Goal: Find specific fact: Find specific fact

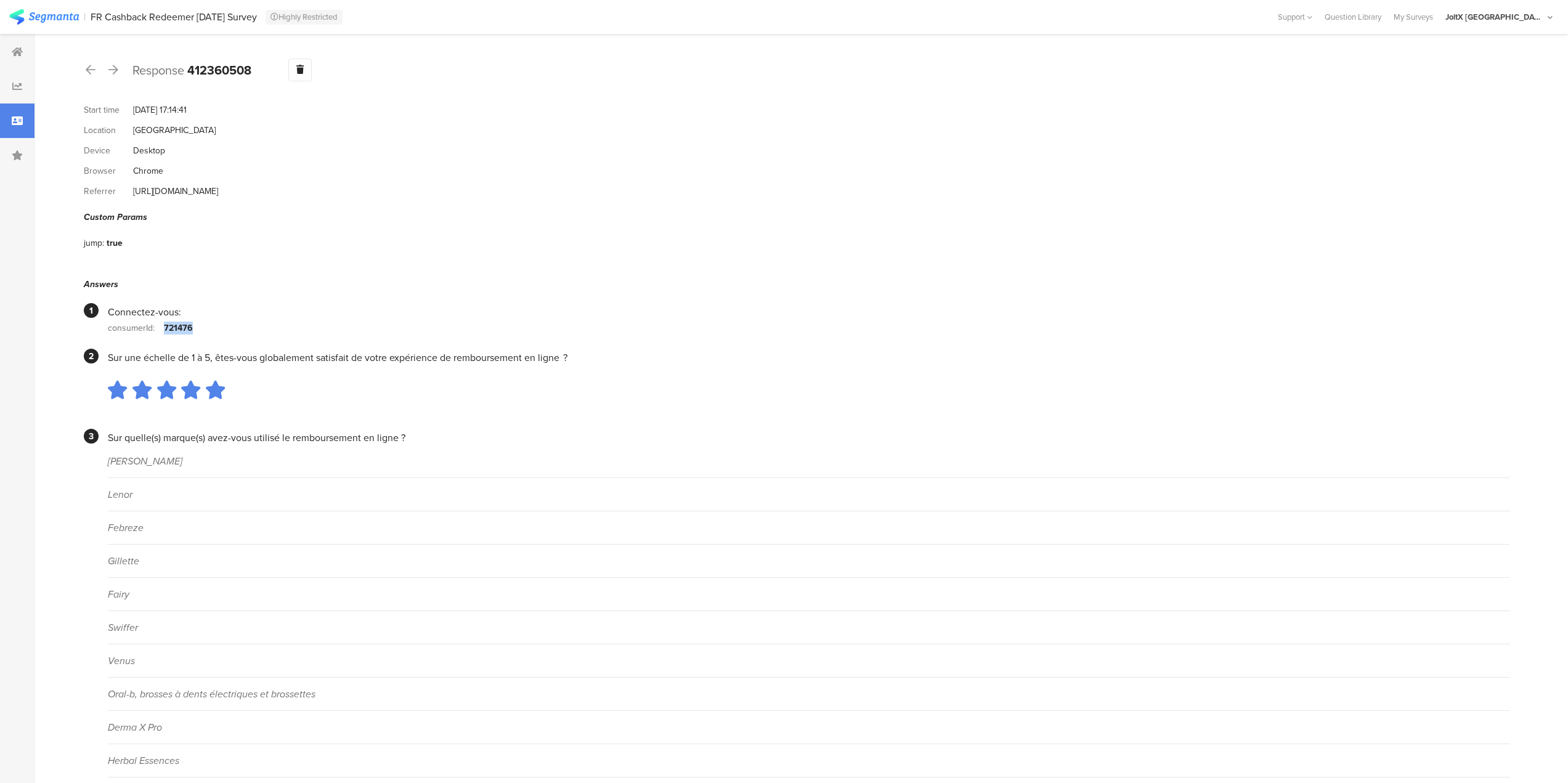
drag, startPoint x: 198, startPoint y: 329, endPoint x: 159, endPoint y: 330, distance: 39.0
click at [159, 330] on section "consumerId: 721476" at bounding box center [808, 327] width 1402 height 17
copy section "721476"
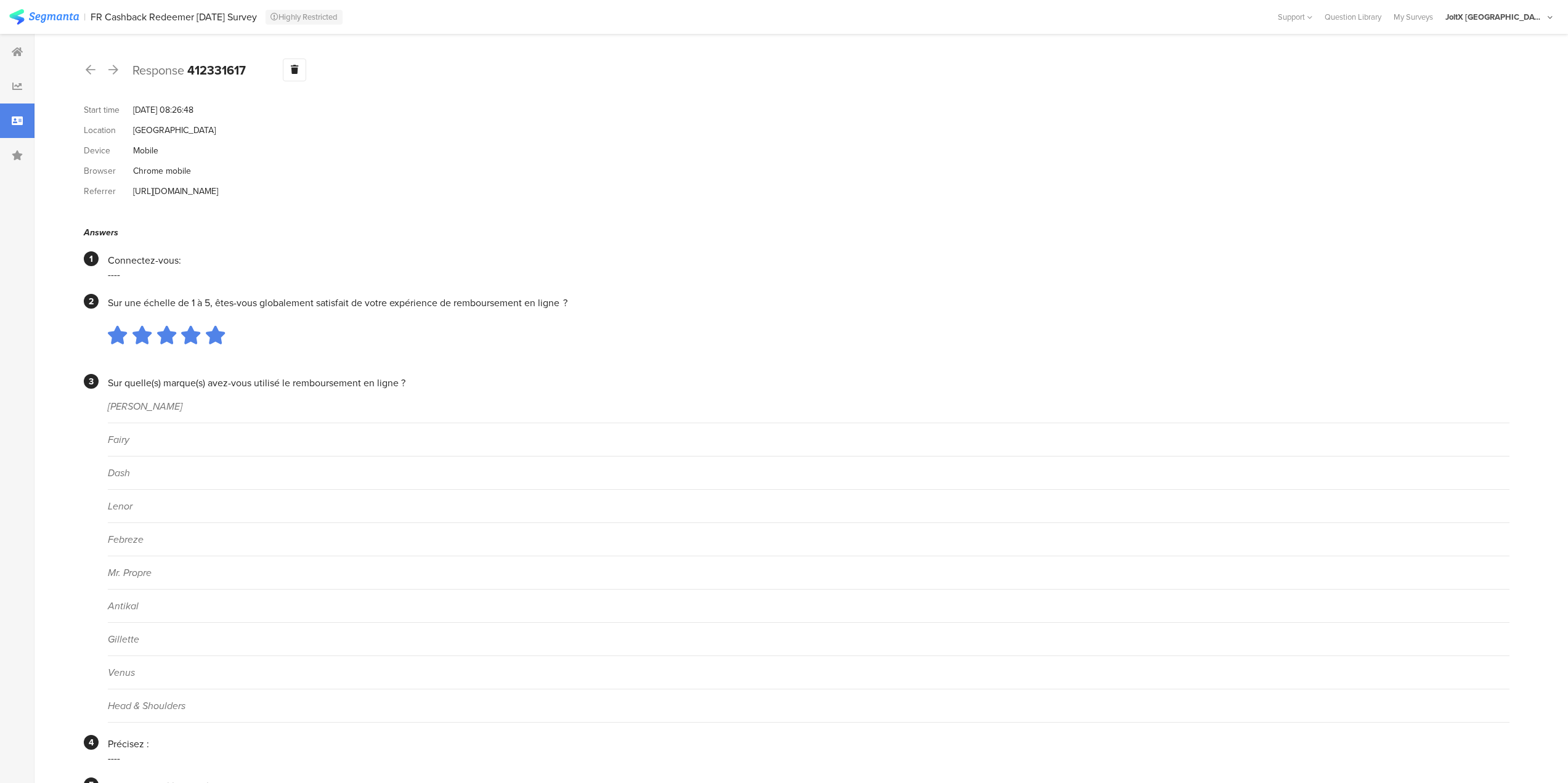
click at [260, 258] on div "Connectez-vous:" at bounding box center [808, 260] width 1402 height 14
drag, startPoint x: 257, startPoint y: 72, endPoint x: 135, endPoint y: 75, distance: 122.0
click at [135, 75] on div "Response 412331617 Warning Delete Cancel" at bounding box center [796, 70] width 1426 height 22
copy div "Response 412331617"
